Goal: Find contact information: Find contact information

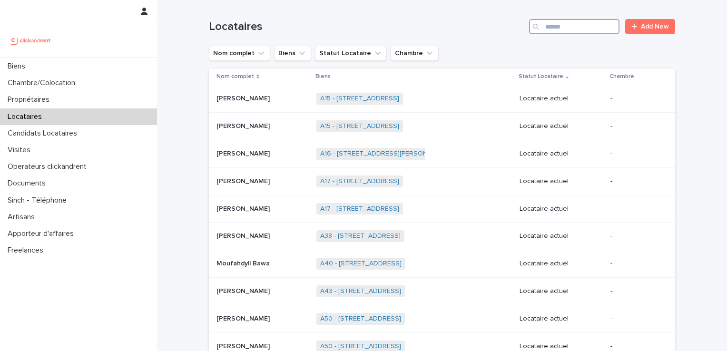
click at [580, 25] on input "Search" at bounding box center [574, 26] width 90 height 15
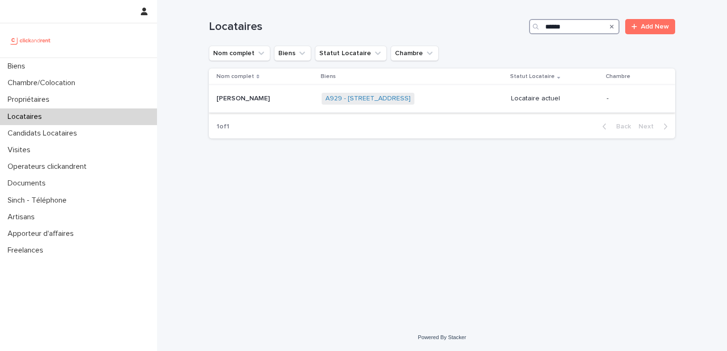
type input "******"
click at [236, 102] on p "[PERSON_NAME]" at bounding box center [244, 98] width 55 height 10
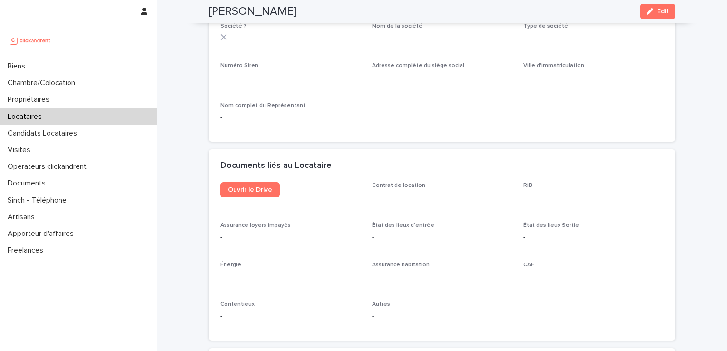
scroll to position [904, 0]
click at [244, 188] on span "Ouvrir le Drive" at bounding box center [250, 188] width 44 height 7
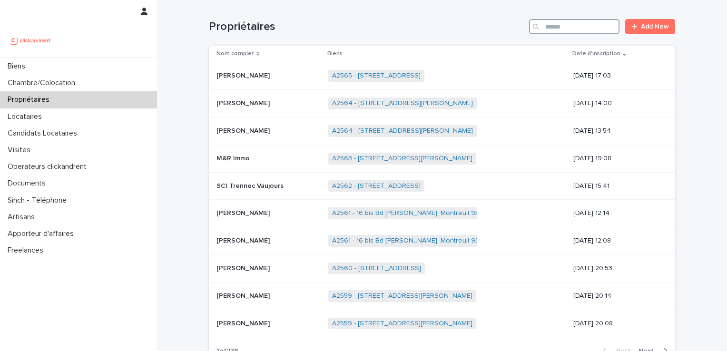
click at [577, 30] on input "Search" at bounding box center [574, 26] width 90 height 15
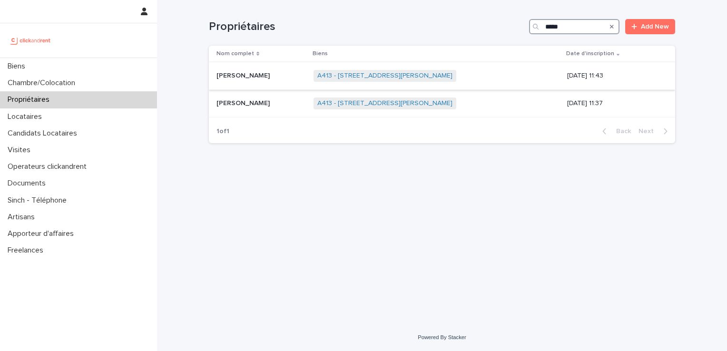
type input "*****"
click at [237, 78] on p "[PERSON_NAME]" at bounding box center [244, 75] width 55 height 10
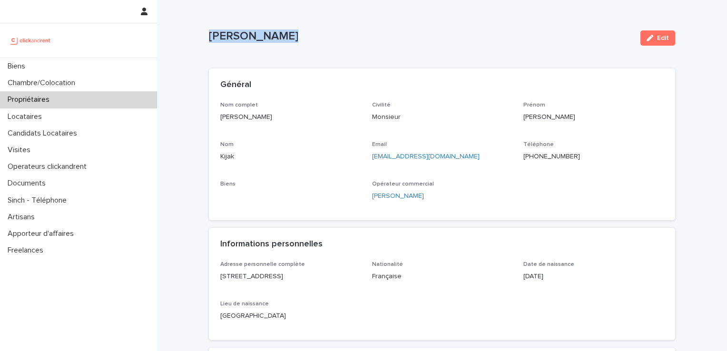
drag, startPoint x: 282, startPoint y: 36, endPoint x: 199, endPoint y: 35, distance: 82.3
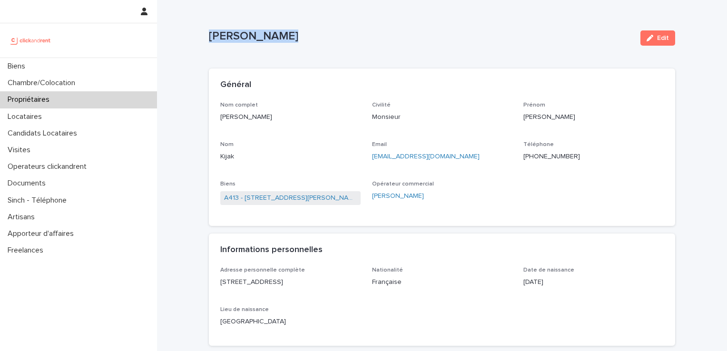
copy p "[PERSON_NAME]"
click at [31, 114] on p "Locataires" at bounding box center [27, 116] width 46 height 9
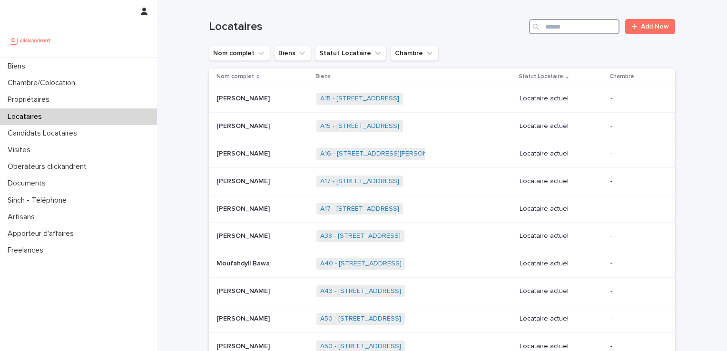
click at [548, 23] on input "Search" at bounding box center [574, 26] width 90 height 15
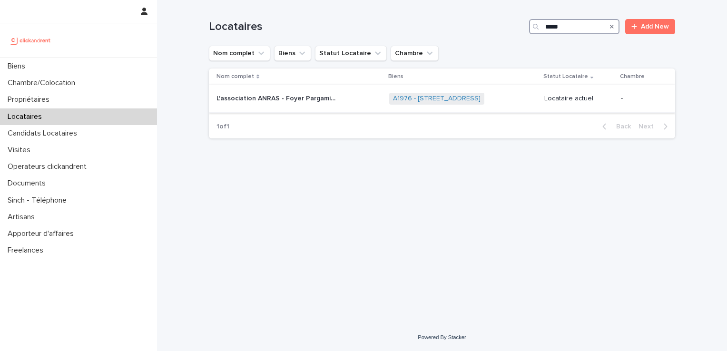
type input "*****"
click at [314, 103] on div "L'association ANRAS - Foyer Pargaminières L'association ANRAS - Foyer Pargamini…" at bounding box center [299, 99] width 165 height 16
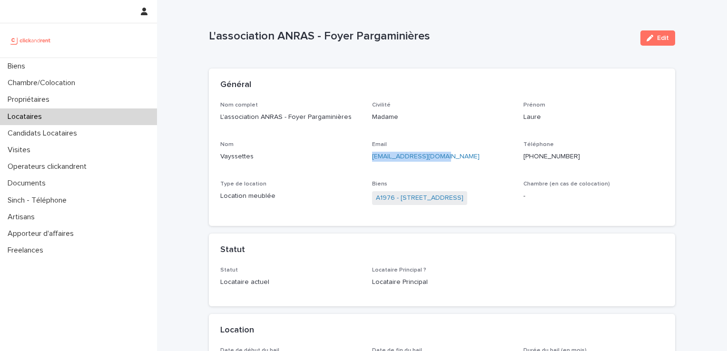
drag, startPoint x: 445, startPoint y: 157, endPoint x: 366, endPoint y: 157, distance: 79.0
click at [366, 157] on div "Nom complet L'association ANRAS - Foyer Pargaminières Civilité Madame Prénom [P…" at bounding box center [442, 158] width 444 height 113
click at [458, 170] on div "Nom complet L'association ANRAS - Foyer Pargaminières Civilité Madame Prénom [P…" at bounding box center [442, 158] width 444 height 113
drag, startPoint x: 442, startPoint y: 158, endPoint x: 365, endPoint y: 156, distance: 77.1
click at [365, 156] on div "Nom complet L'association ANRAS - Foyer Pargaminières Civilité Madame Prénom [P…" at bounding box center [442, 158] width 444 height 113
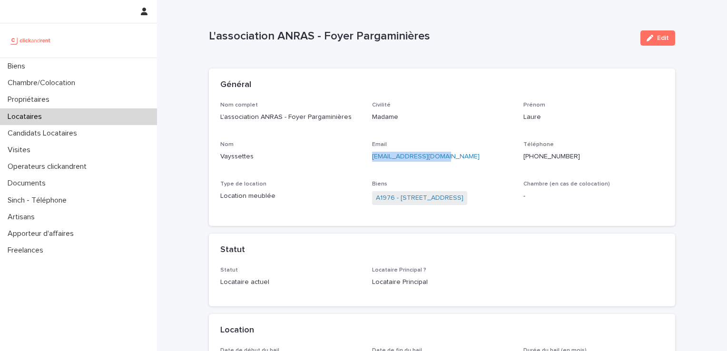
copy link "[EMAIL_ADDRESS][DOMAIN_NAME]"
